Goal: Information Seeking & Learning: Learn about a topic

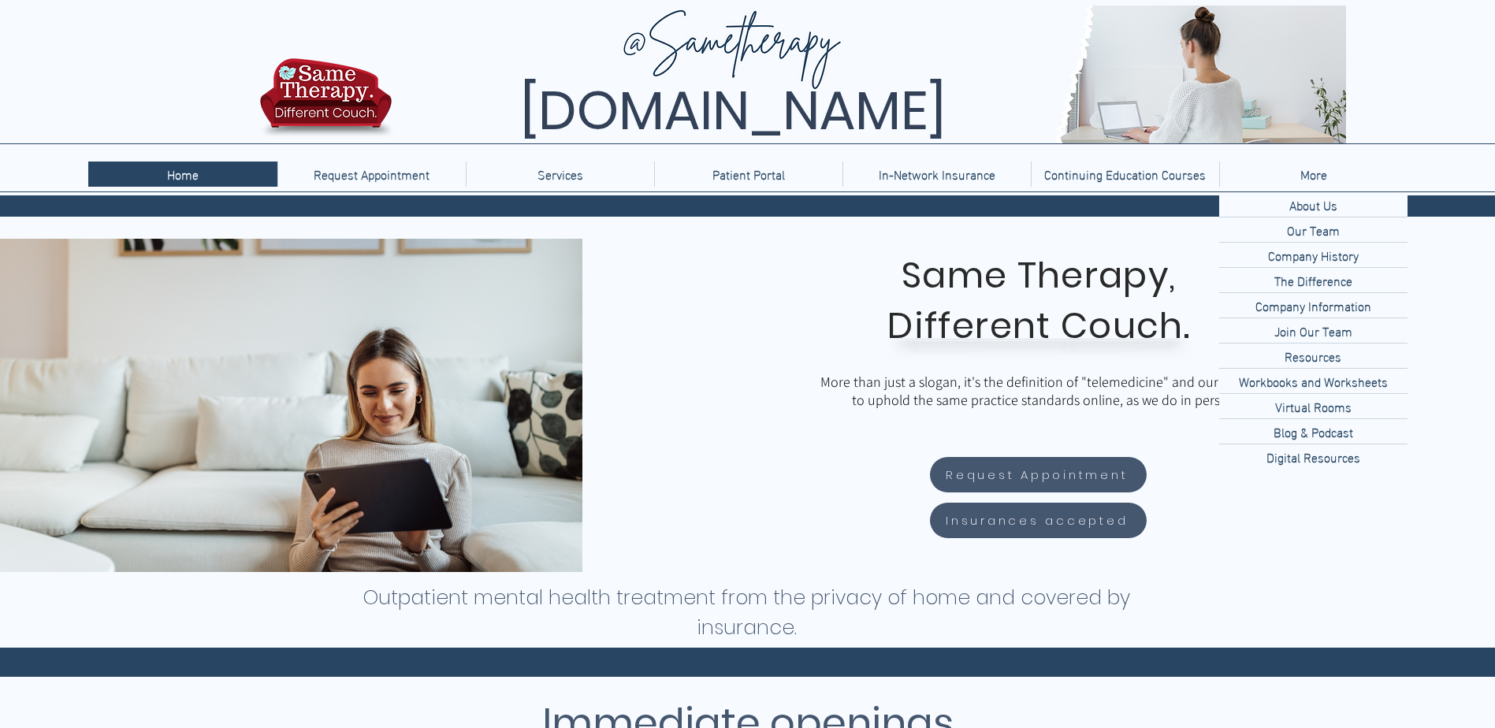
click at [1312, 176] on p "More" at bounding box center [1314, 174] width 43 height 25
click at [1304, 255] on p "Company History" at bounding box center [1313, 255] width 103 height 24
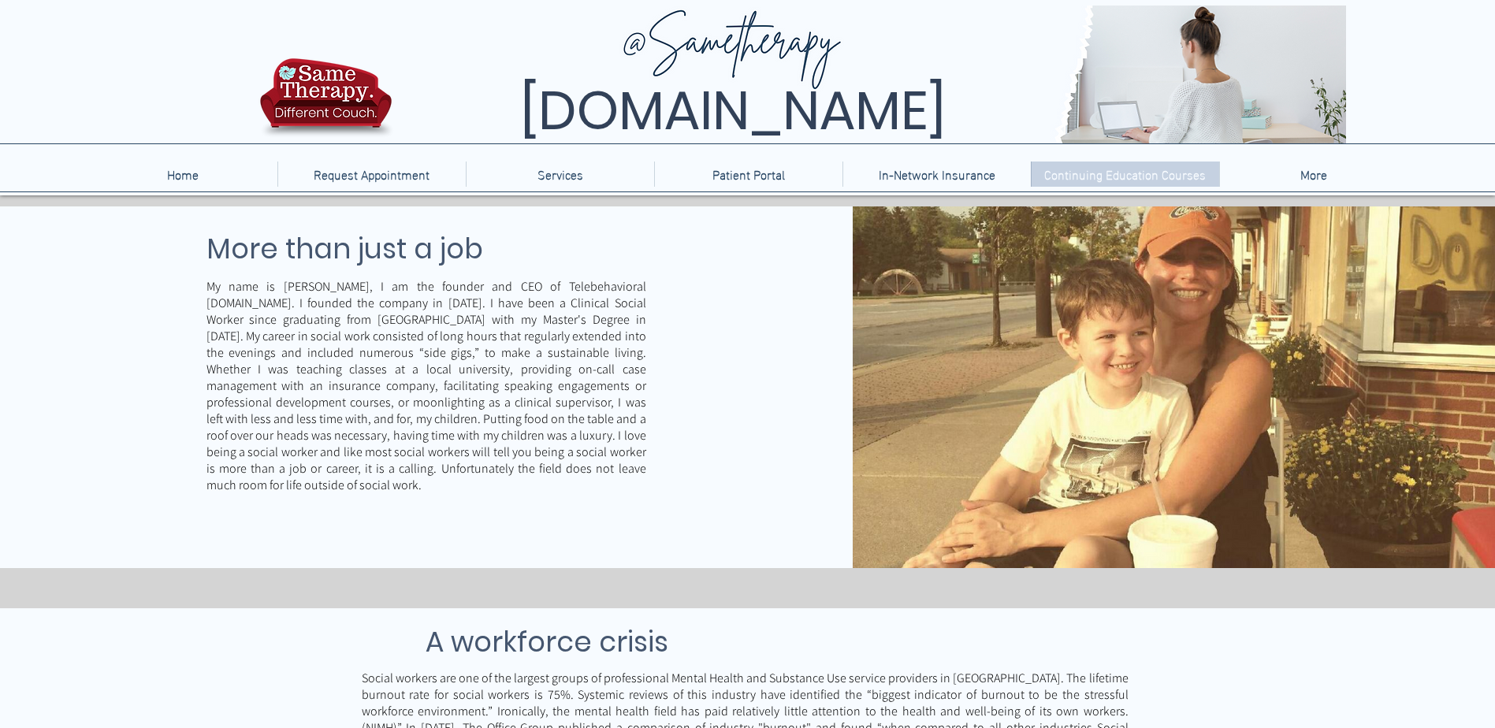
click at [1092, 163] on p "Continuing Education Courses" at bounding box center [1124, 174] width 177 height 25
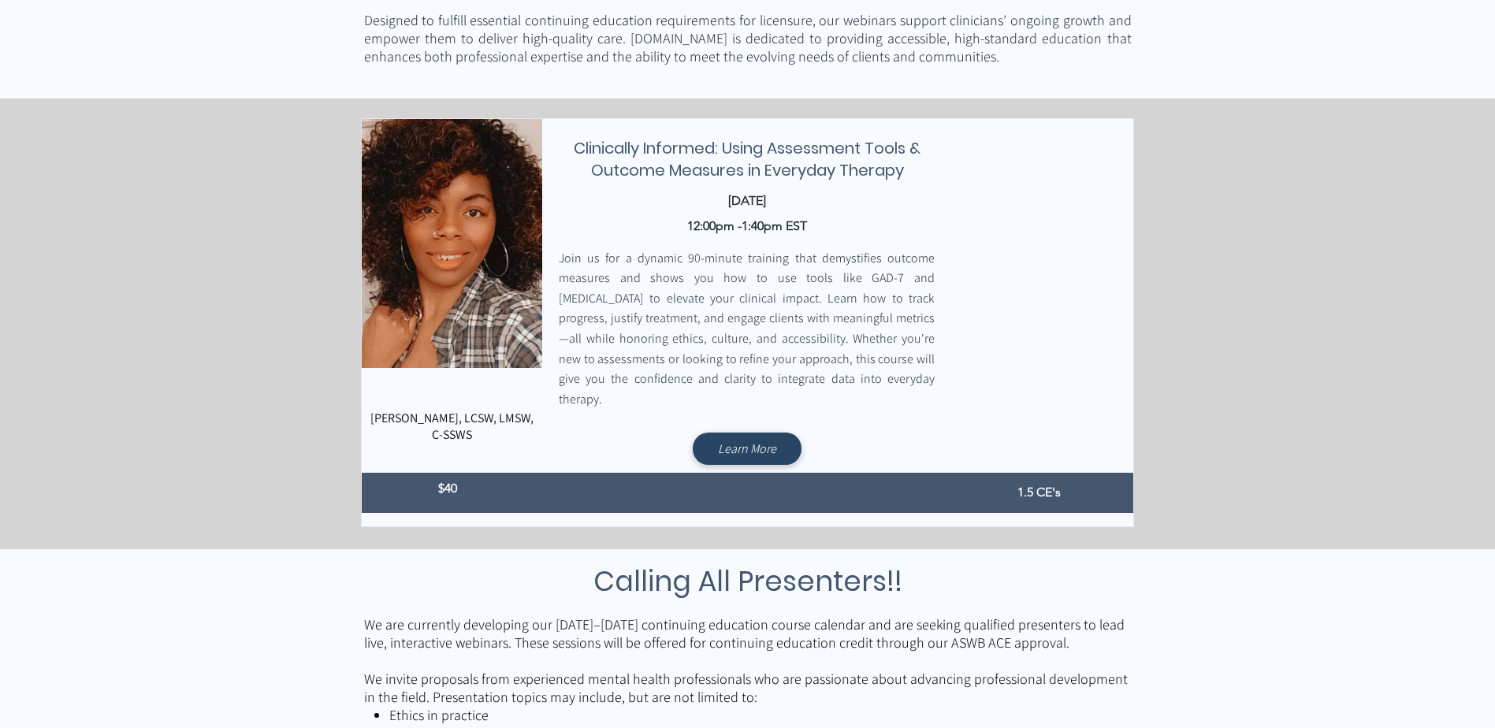
scroll to position [552, 0]
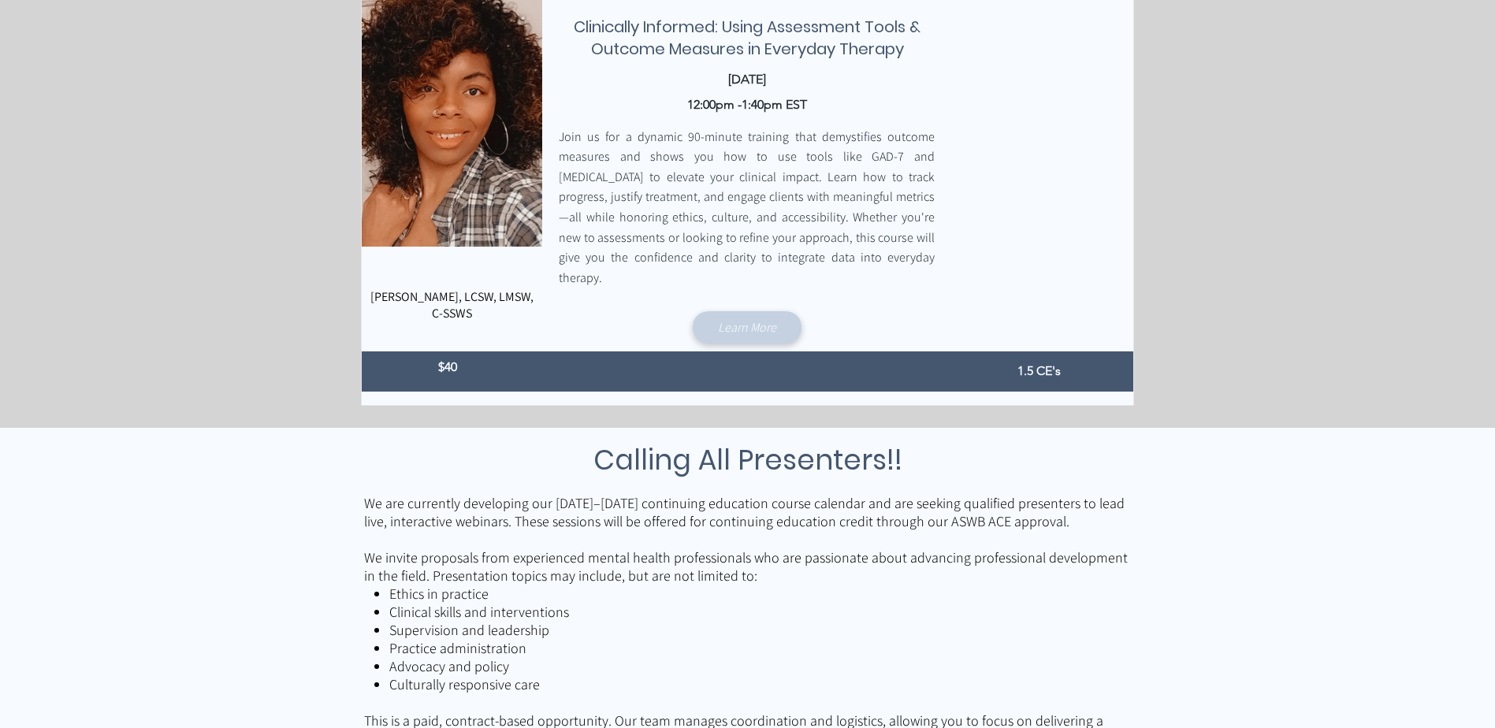
click at [729, 319] on span "Learn More" at bounding box center [747, 327] width 58 height 17
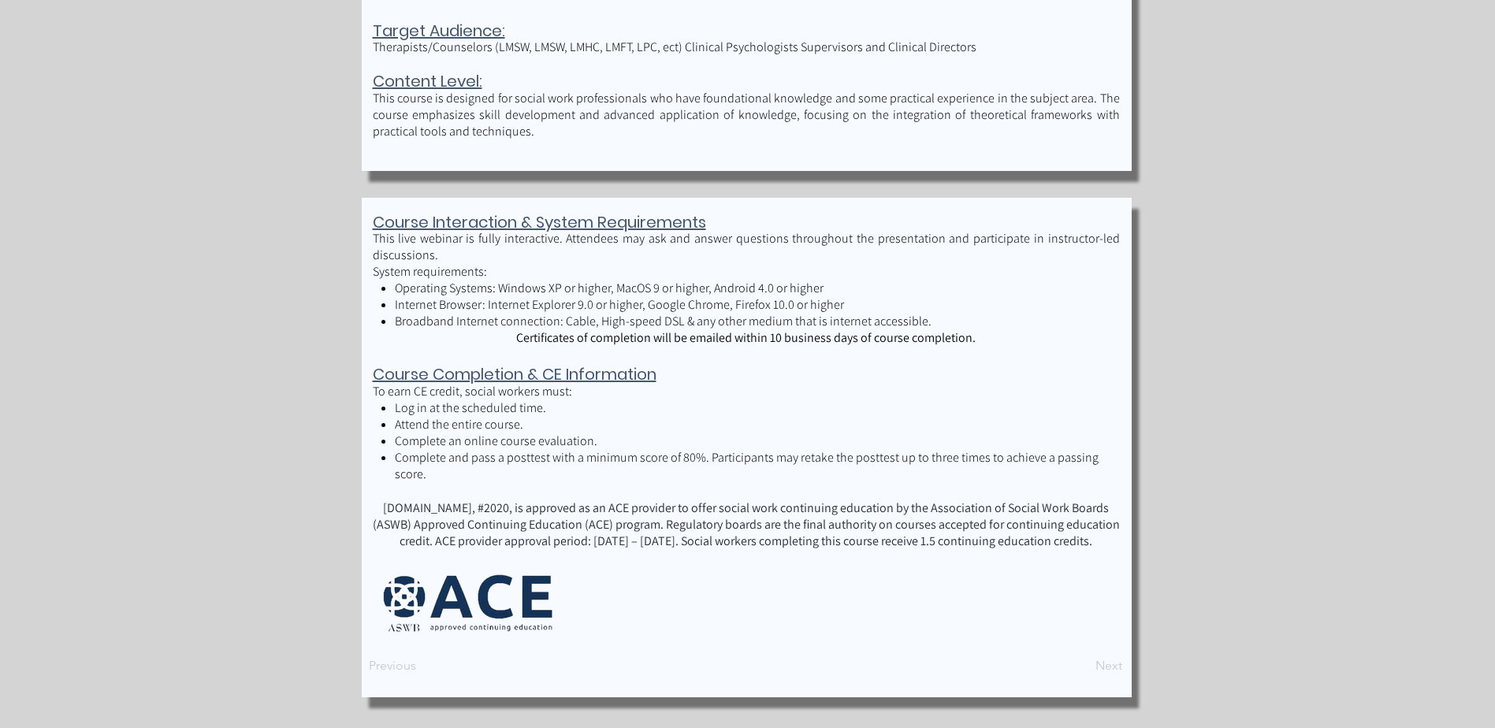
scroll to position [1746, 0]
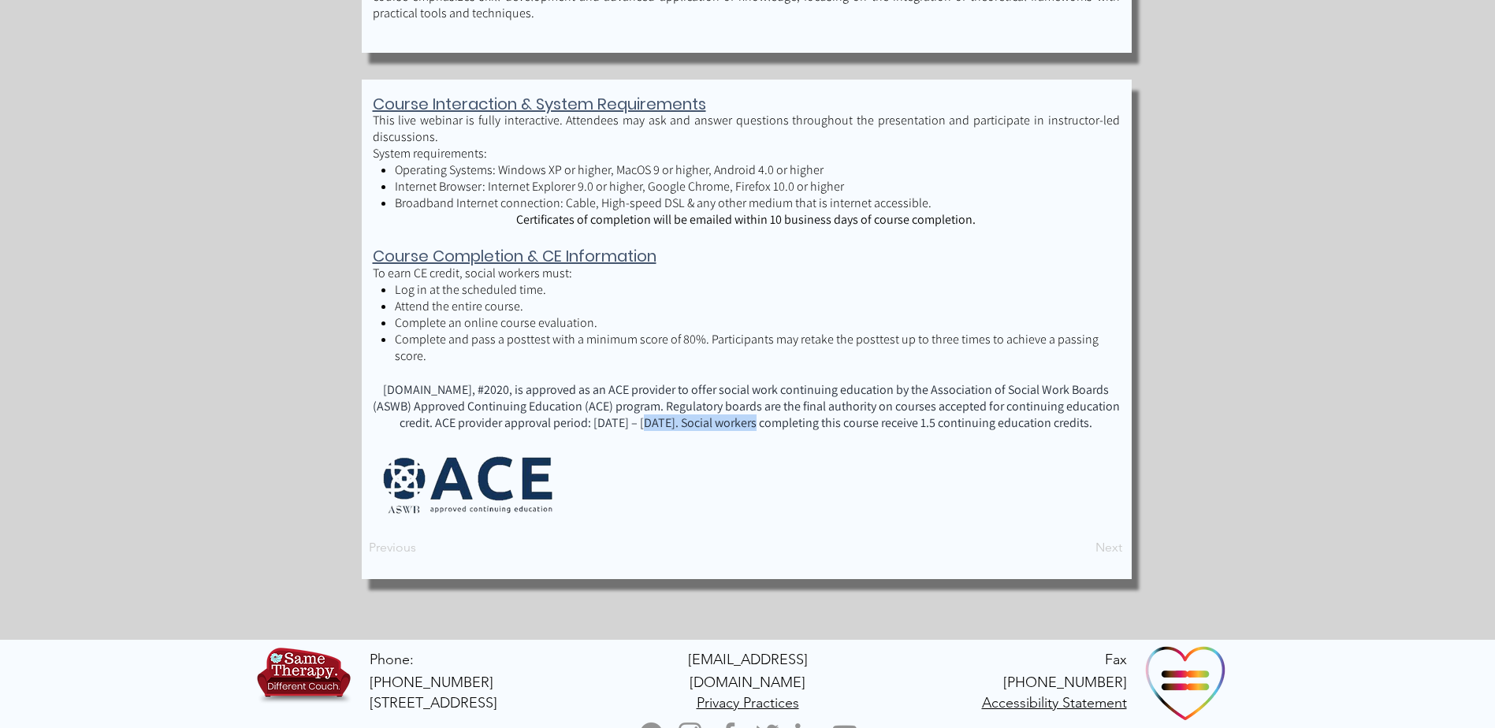
drag, startPoint x: 627, startPoint y: 406, endPoint x: 739, endPoint y: 407, distance: 112.7
click at [739, 407] on span "TelebehavioralHealth.US, #2020, is approved as an ACE provider to offer social …" at bounding box center [746, 406] width 747 height 50
copy span "6/28/2025 – 6/28/2028"
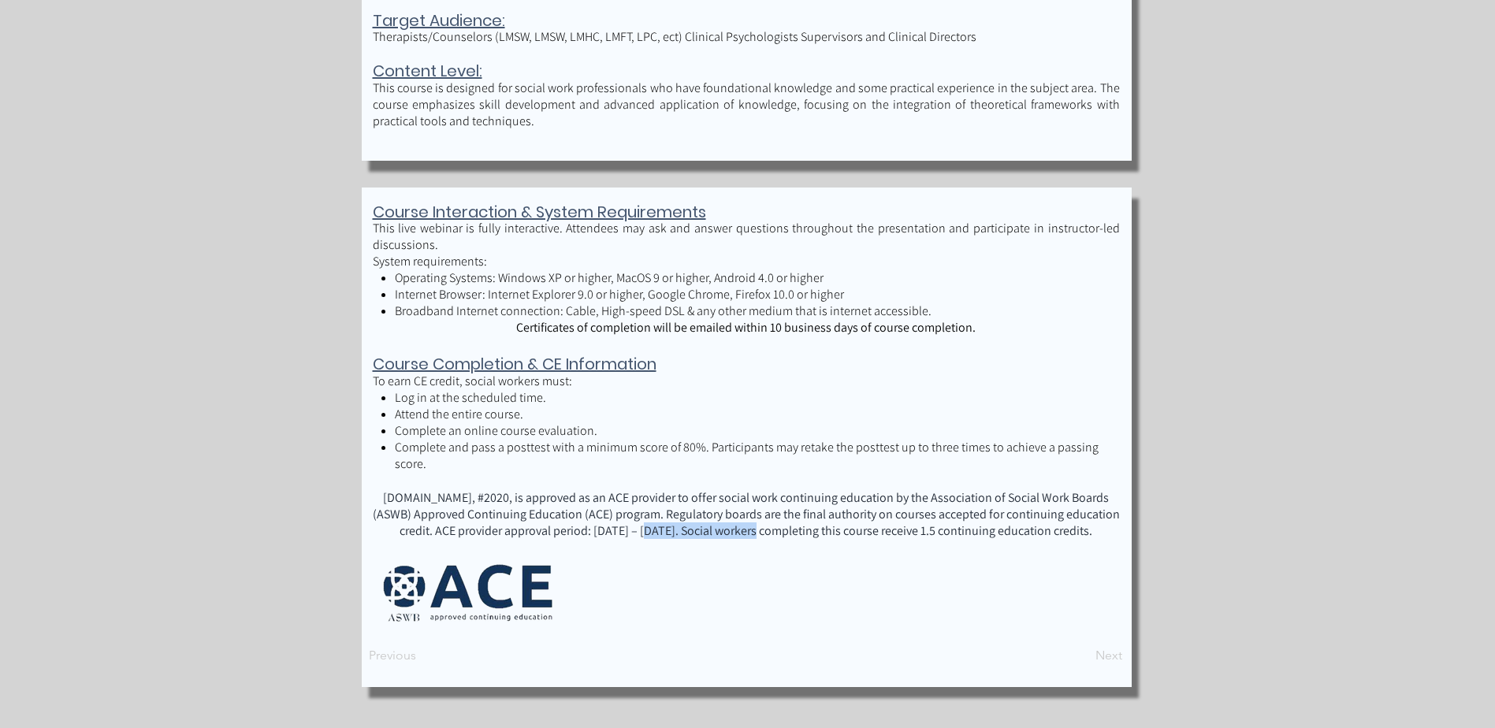
scroll to position [1667, 0]
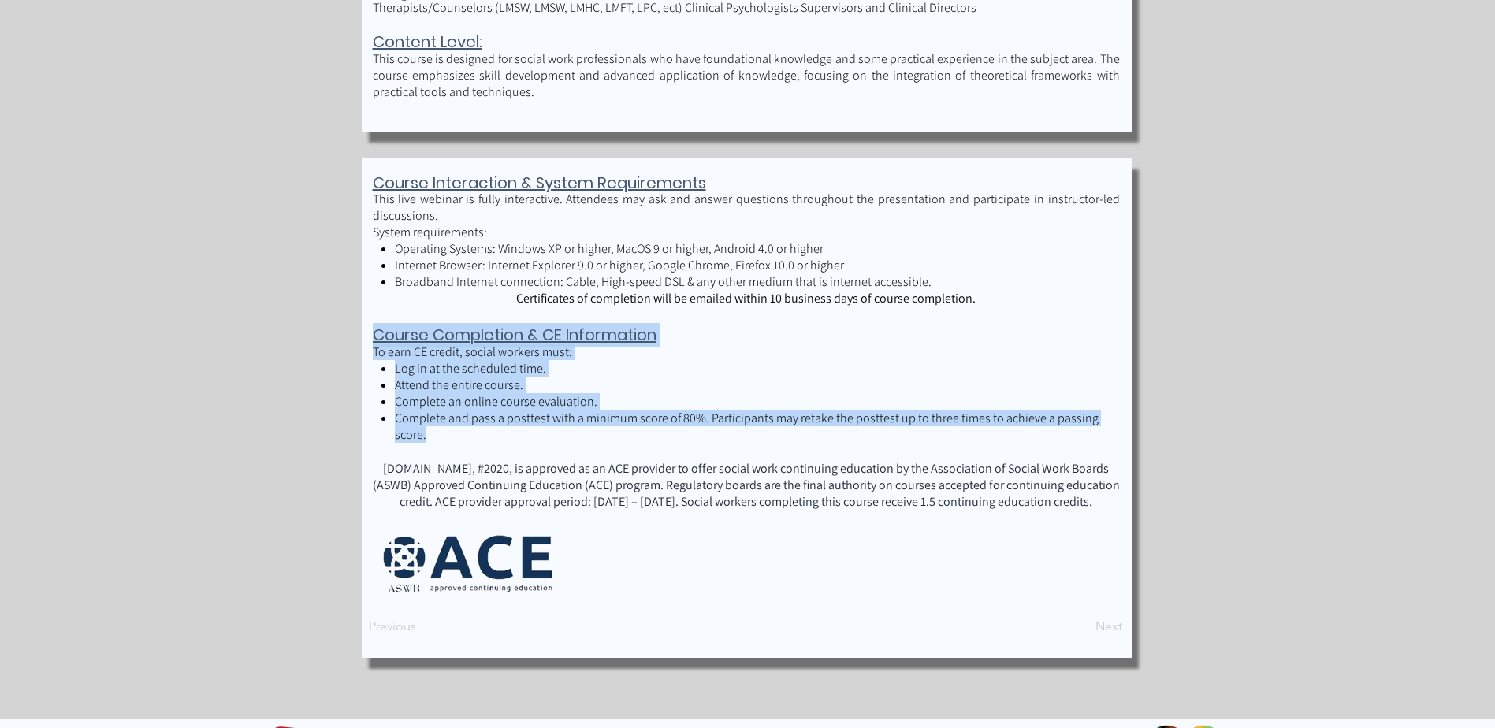
drag, startPoint x: 374, startPoint y: 334, endPoint x: 1118, endPoint y: 422, distance: 749.2
click at [1118, 422] on div "Course Completion & CE Information To earn CE credit, social workers must: Log …" at bounding box center [746, 383] width 747 height 120
copy div "Course Completion & CE Information To earn CE credit, social workers must: Log …"
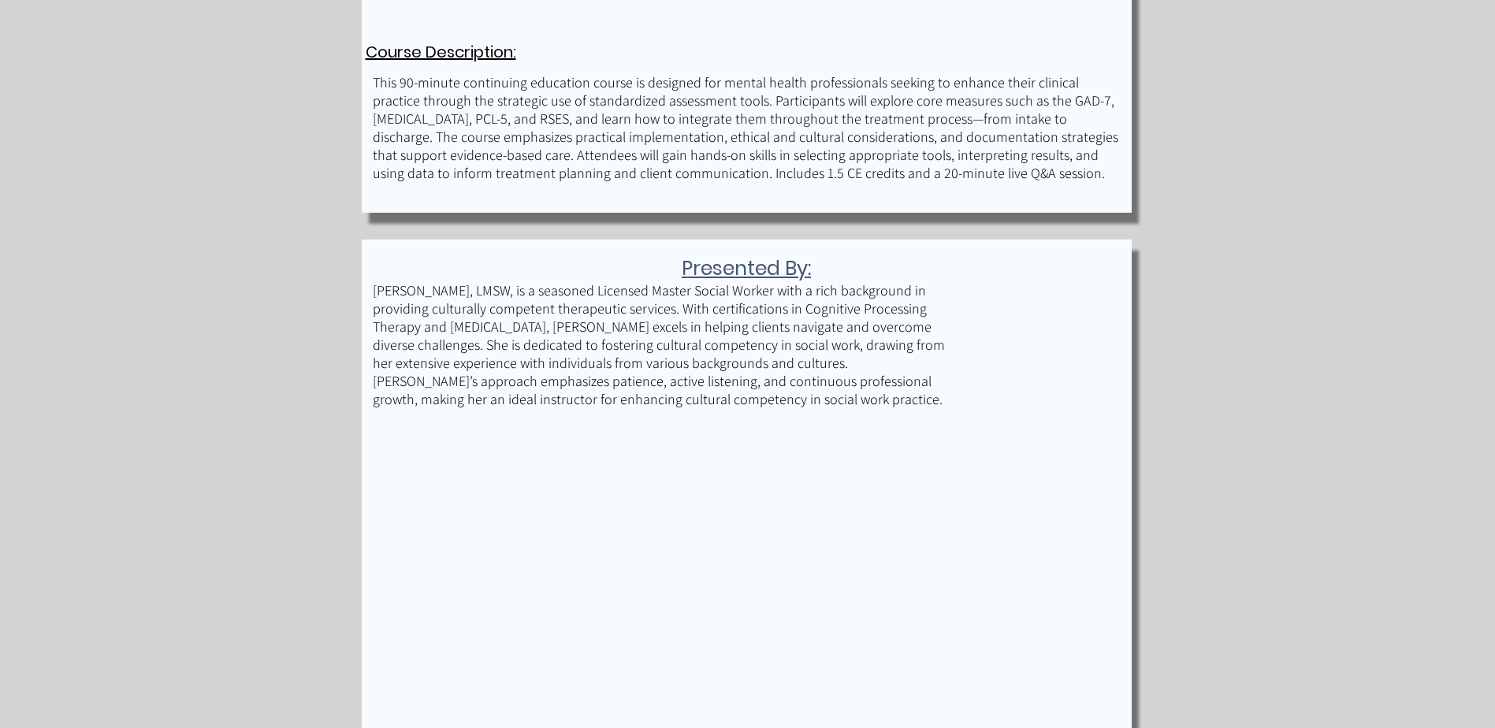
scroll to position [631, 0]
